Goal: Information Seeking & Learning: Check status

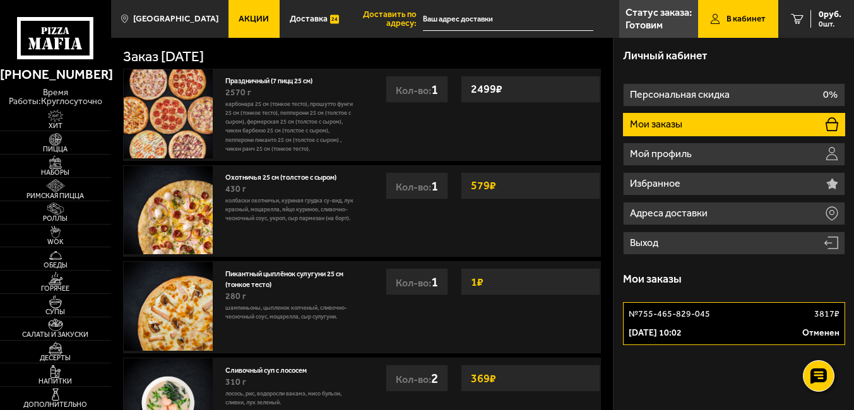
click at [686, 126] on li "Мои заказы" at bounding box center [734, 124] width 222 height 23
click at [835, 127] on icon at bounding box center [831, 124] width 13 height 14
click at [751, 18] on span "В кабинет" at bounding box center [745, 19] width 39 height 9
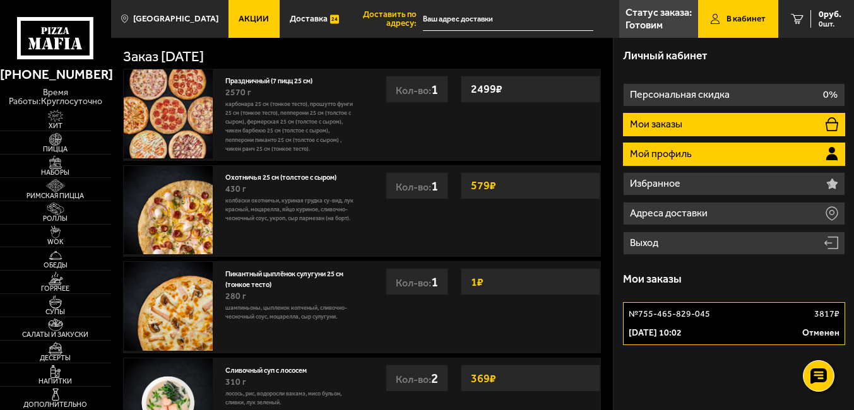
click at [693, 152] on li "Мой профиль" at bounding box center [734, 154] width 222 height 23
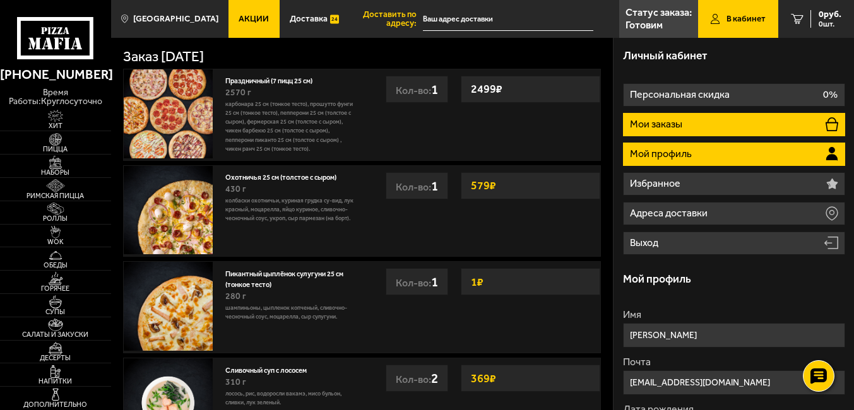
click at [644, 119] on p "Мои заказы" at bounding box center [657, 124] width 55 height 10
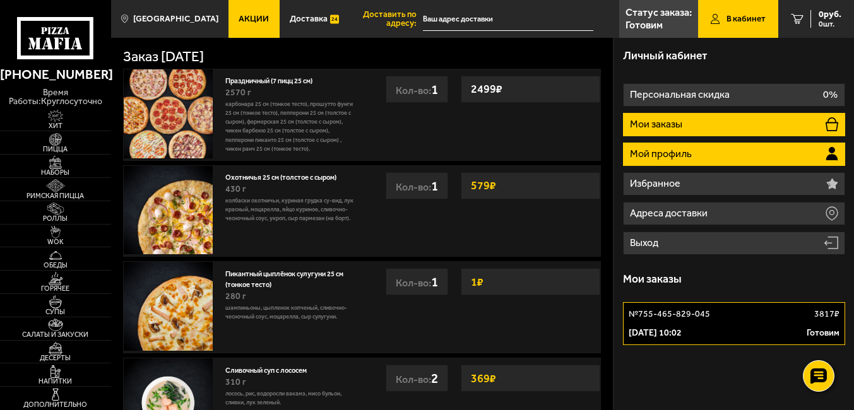
click at [736, 156] on li "Мой профиль" at bounding box center [734, 154] width 222 height 23
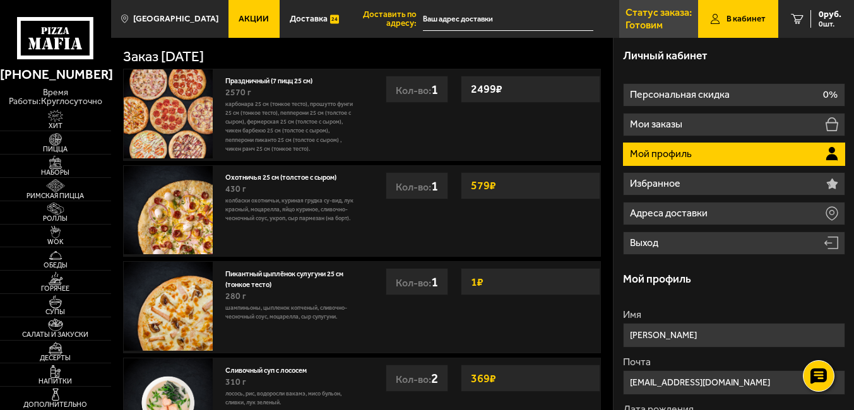
click at [644, 14] on p "Статус заказа:" at bounding box center [658, 13] width 66 height 10
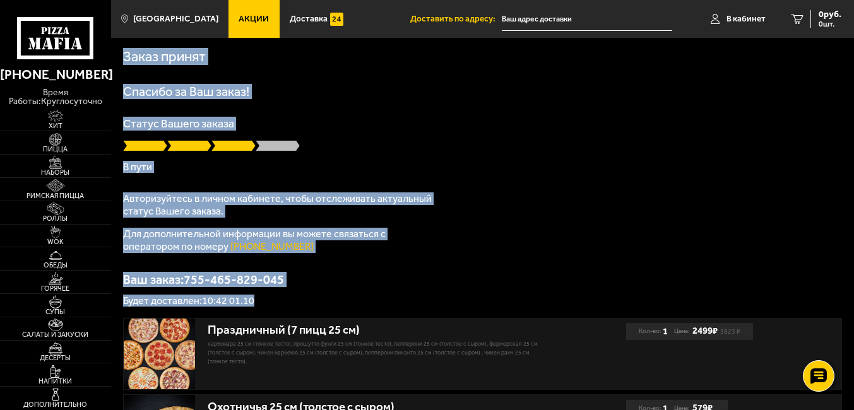
drag, startPoint x: 212, startPoint y: 272, endPoint x: 129, endPoint y: 60, distance: 227.5
click at [126, 60] on div "Заказ принят Спасибо за Ваш заказ! Статус Вашего заказа В пути Авторизуйтесь в …" at bounding box center [482, 348] width 743 height 620
drag, startPoint x: 129, startPoint y: 60, endPoint x: 430, endPoint y: 153, distance: 314.5
click at [430, 153] on div "Статус Вашего заказа В пути" at bounding box center [482, 145] width 719 height 54
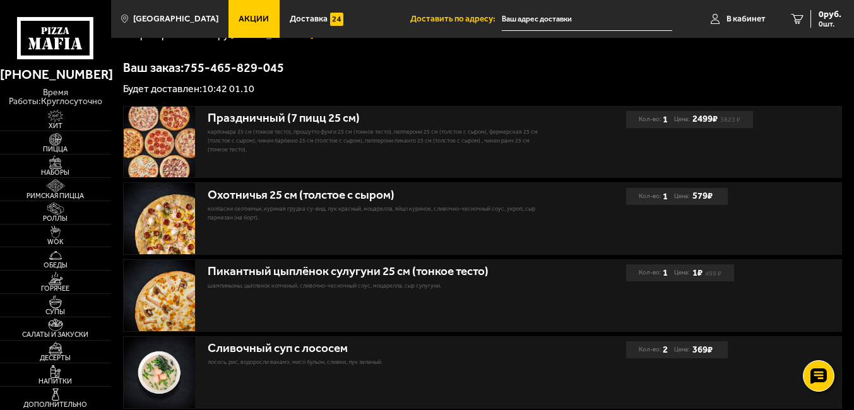
scroll to position [252, 0]
